Goal: Find contact information: Find contact information

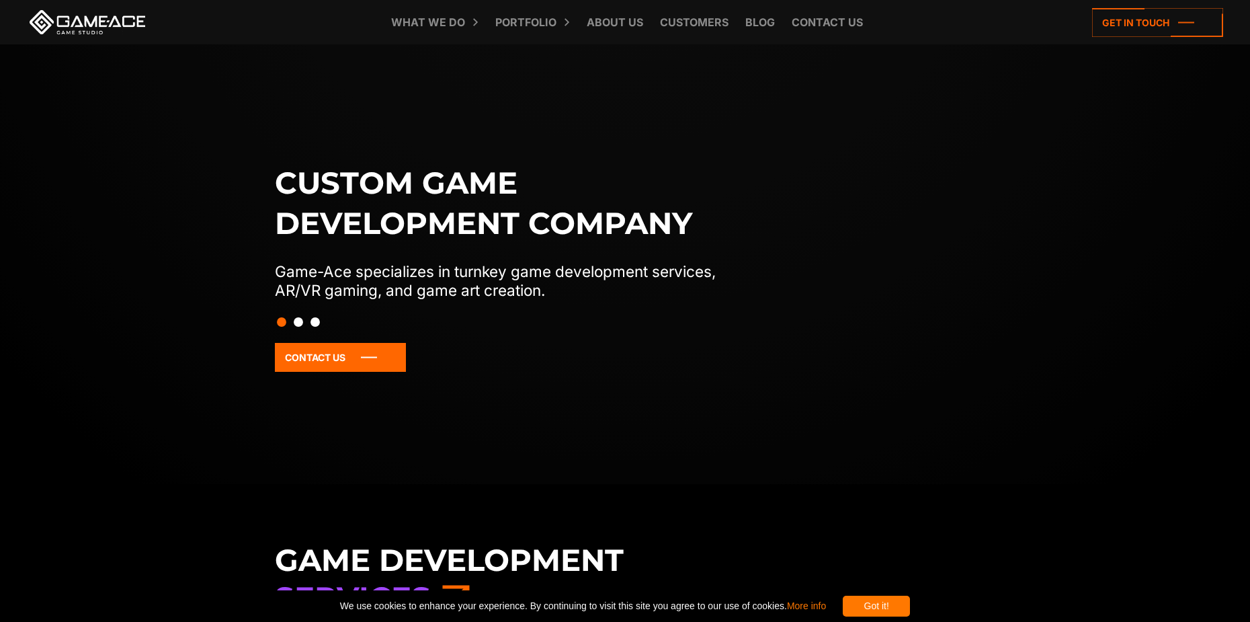
scroll to position [116, 0]
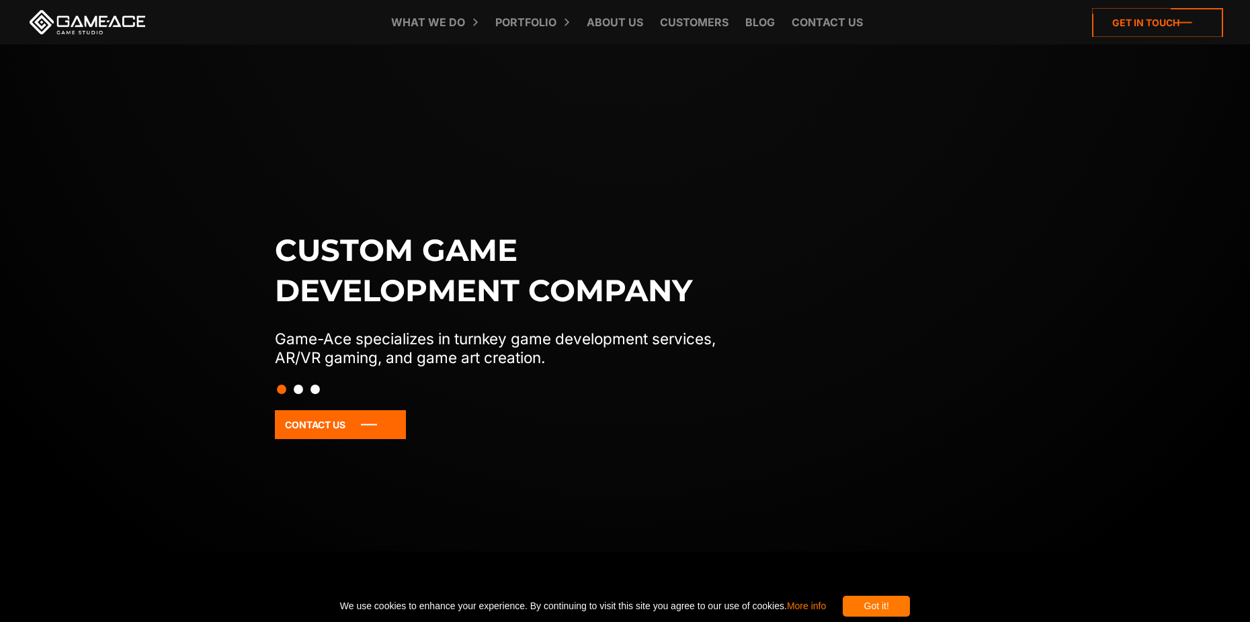
click at [1156, 29] on icon at bounding box center [1157, 22] width 131 height 29
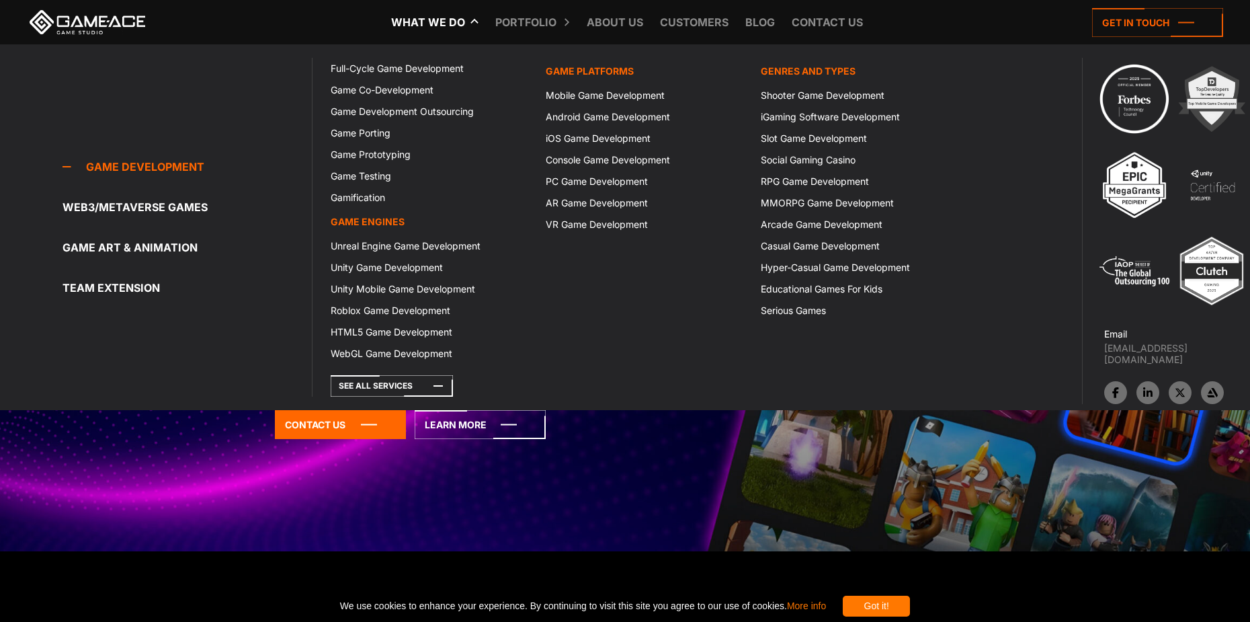
click at [437, 29] on link "What we do" at bounding box center [428, 22] width 87 height 44
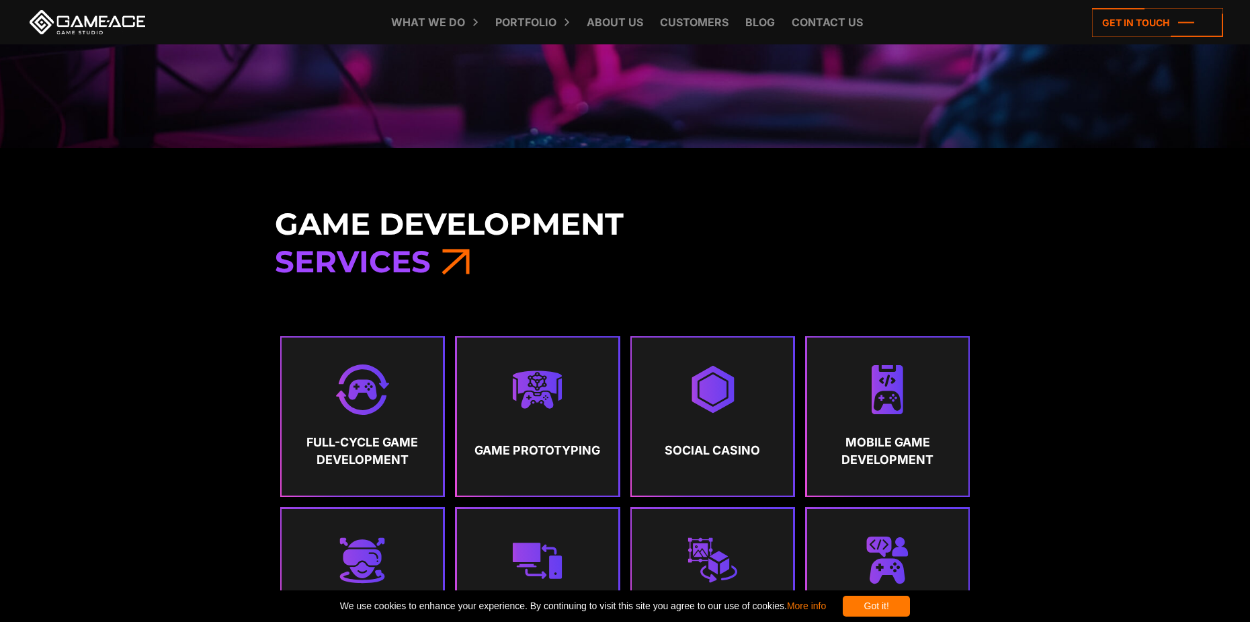
scroll to position [586, 0]
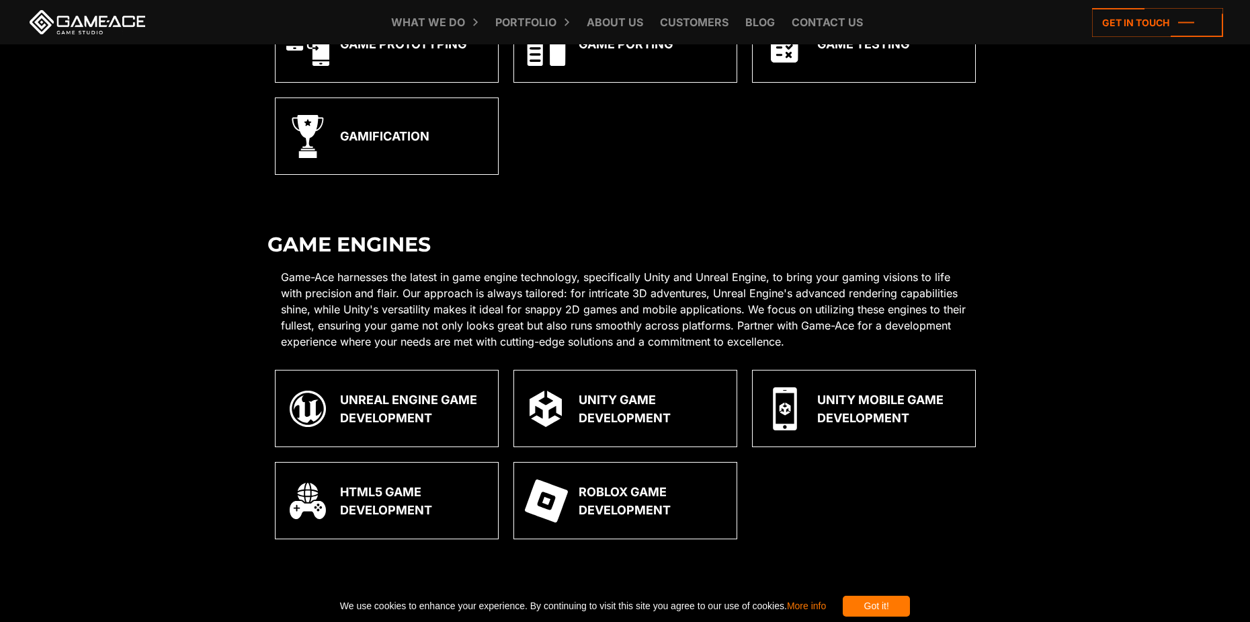
scroll to position [807, 0]
